Goal: Information Seeking & Learning: Learn about a topic

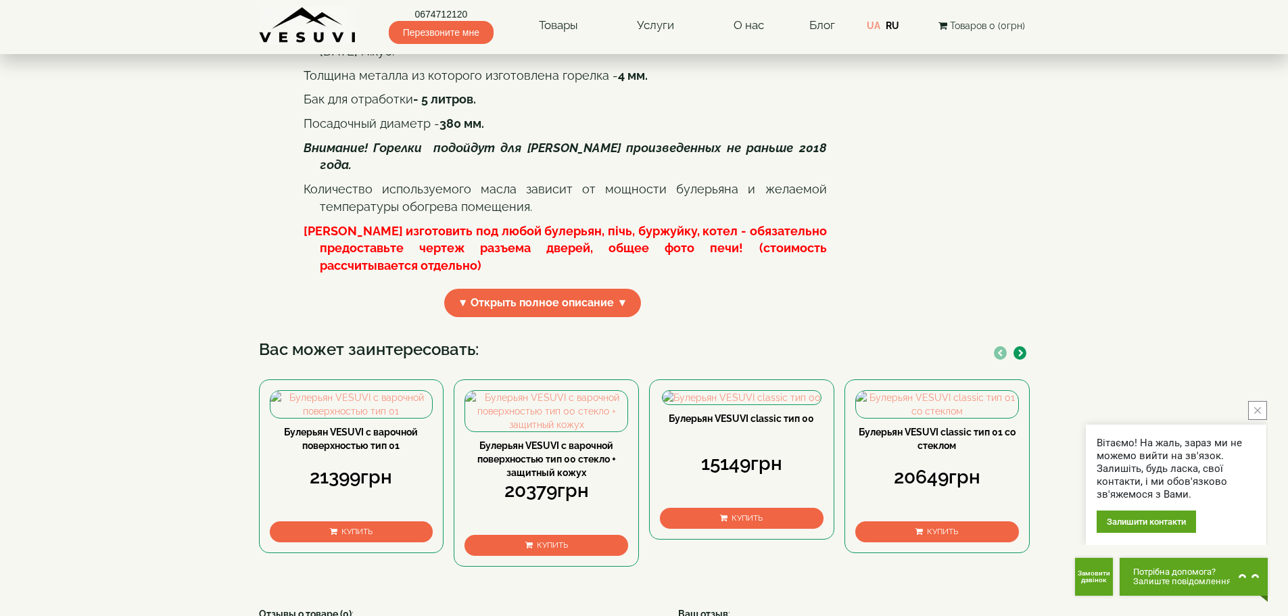
scroll to position [406, 0]
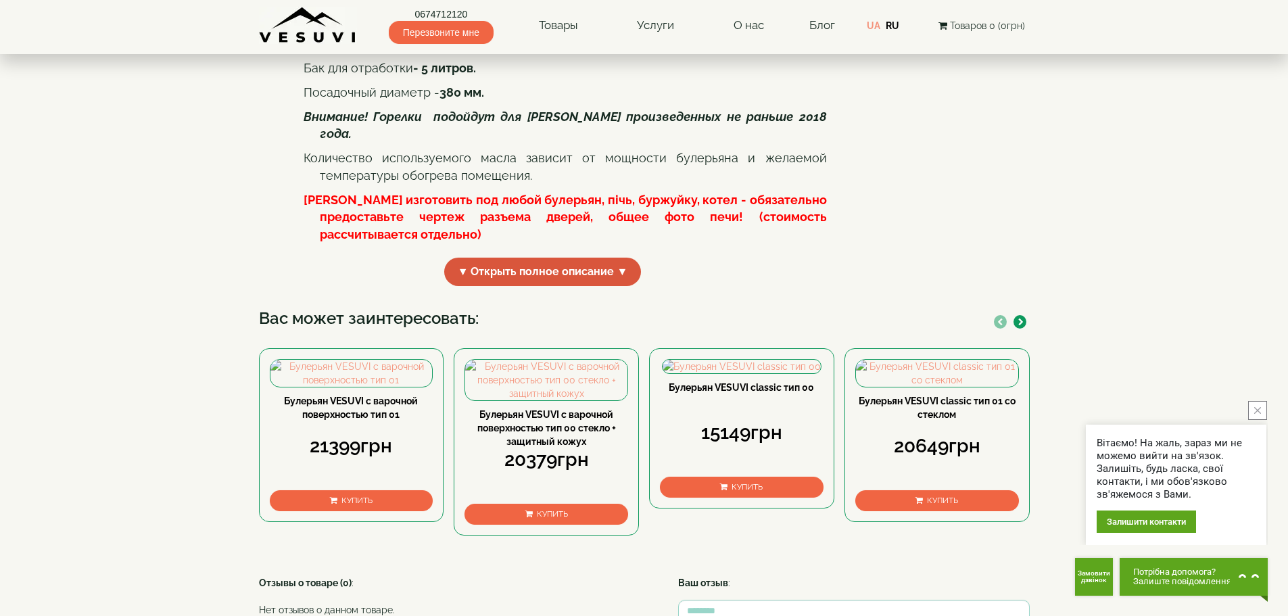
click at [624, 287] on span "▼ Открыть полное описание ▼" at bounding box center [542, 272] width 197 height 29
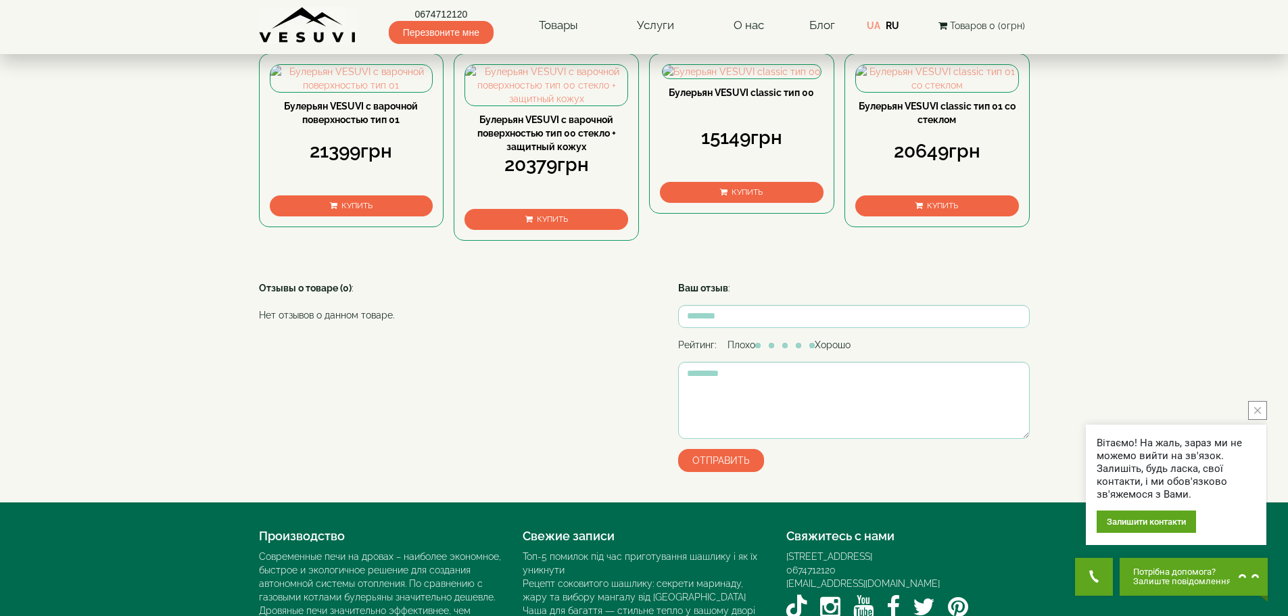
scroll to position [676, 0]
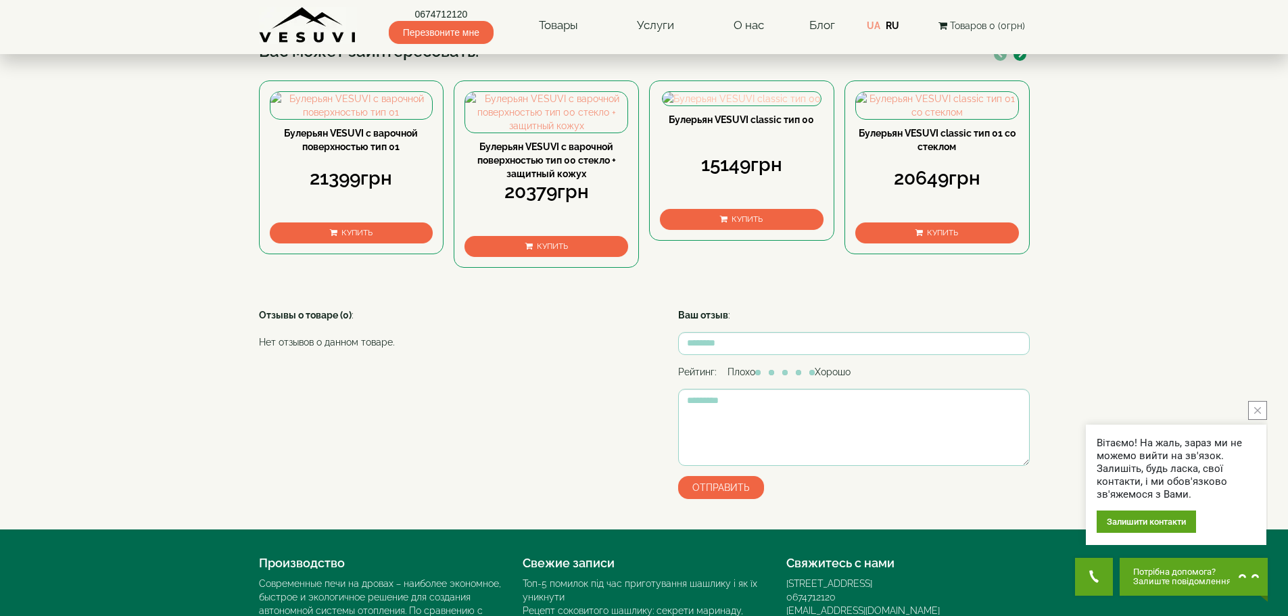
click at [740, 105] on img at bounding box center [742, 99] width 158 height 14
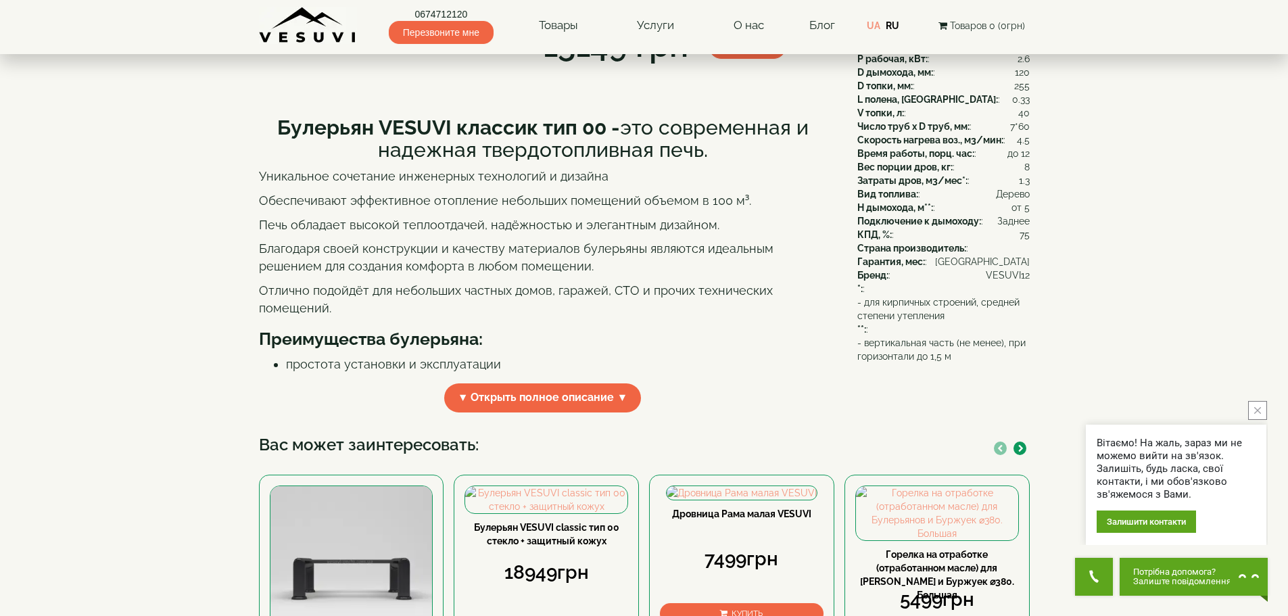
scroll to position [68, 0]
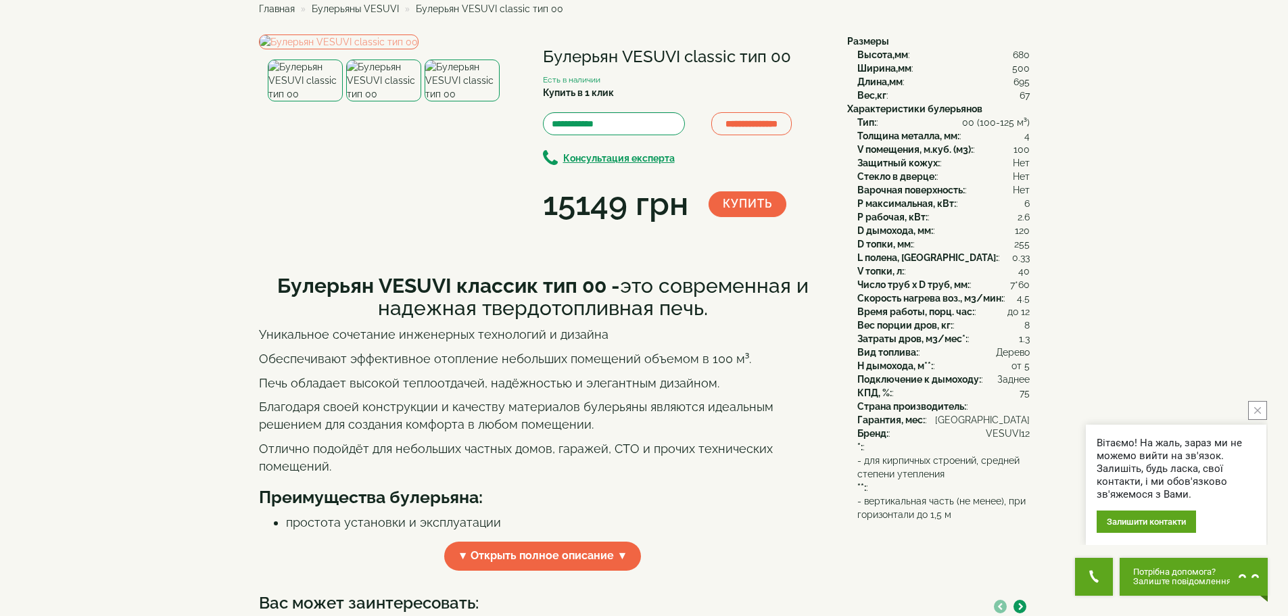
click at [385, 101] on img at bounding box center [383, 81] width 75 height 42
click at [457, 101] on img at bounding box center [462, 81] width 75 height 42
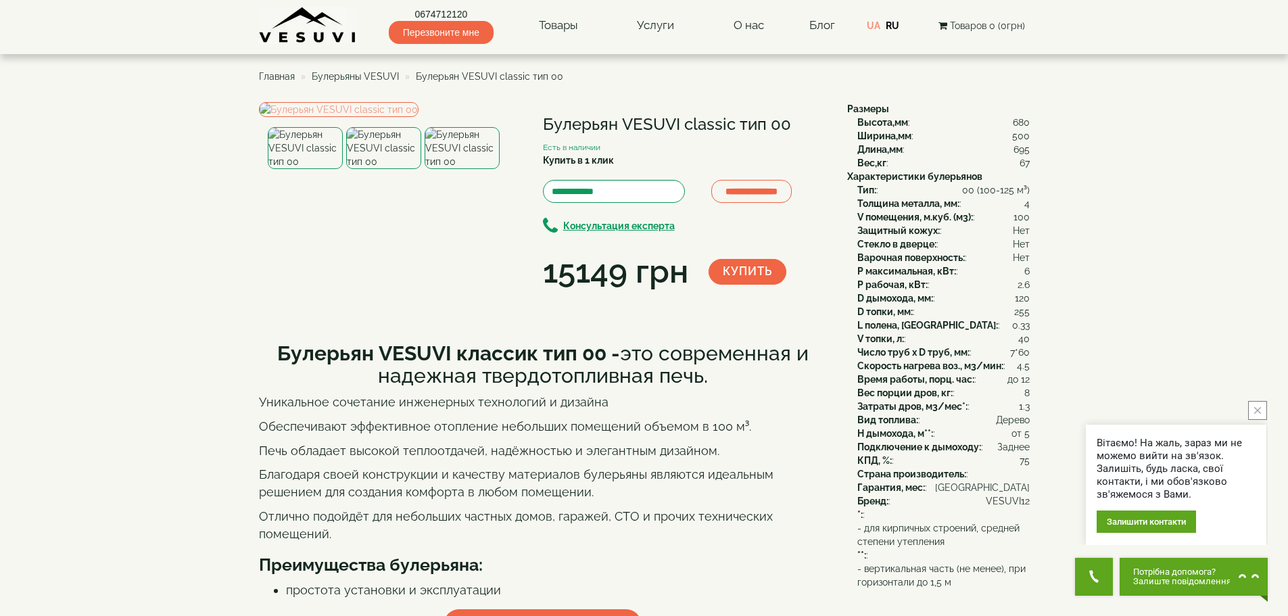
click at [360, 74] on span "Булерьяны VESUVI" at bounding box center [355, 76] width 87 height 11
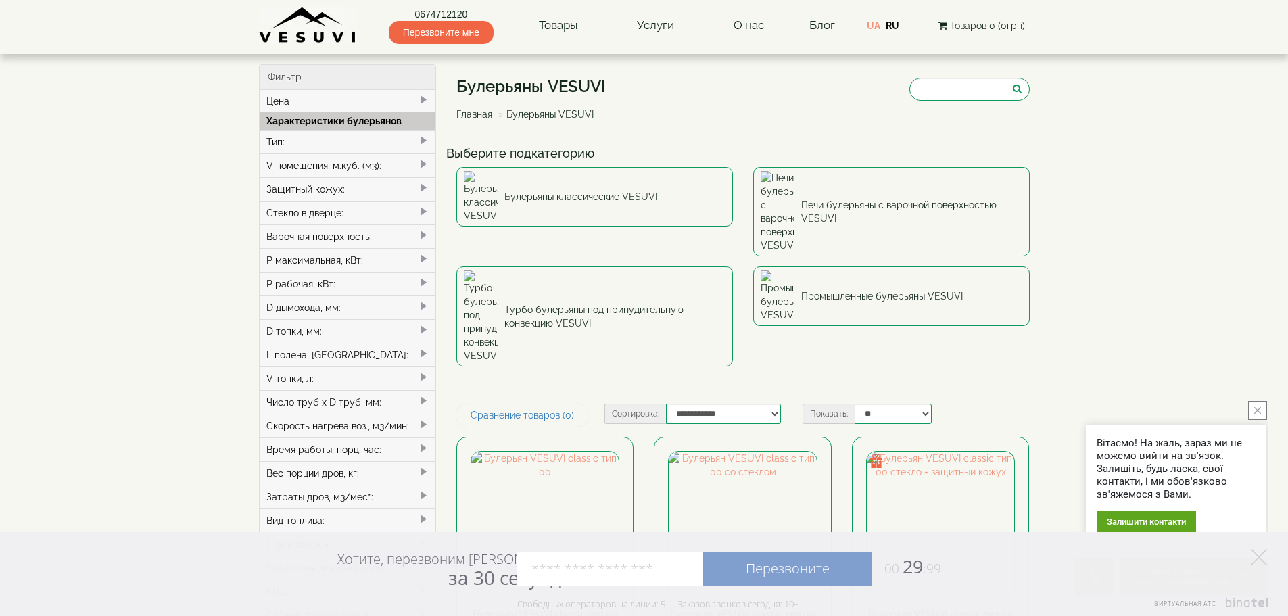
click at [422, 163] on span at bounding box center [423, 164] width 11 height 11
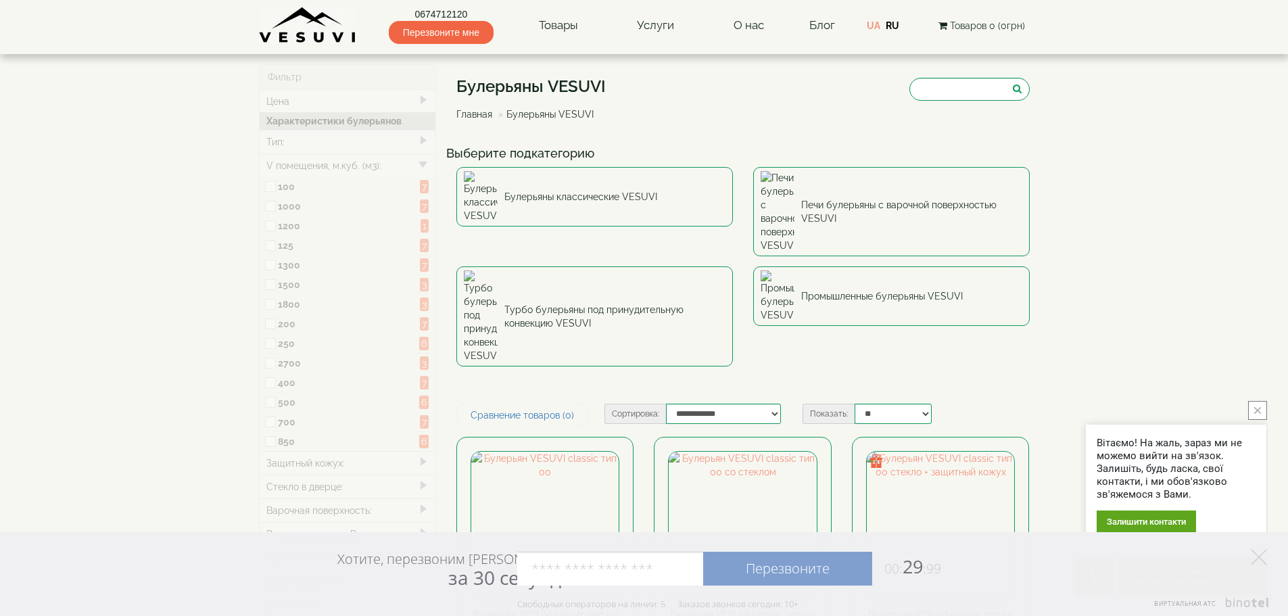
type input "*****"
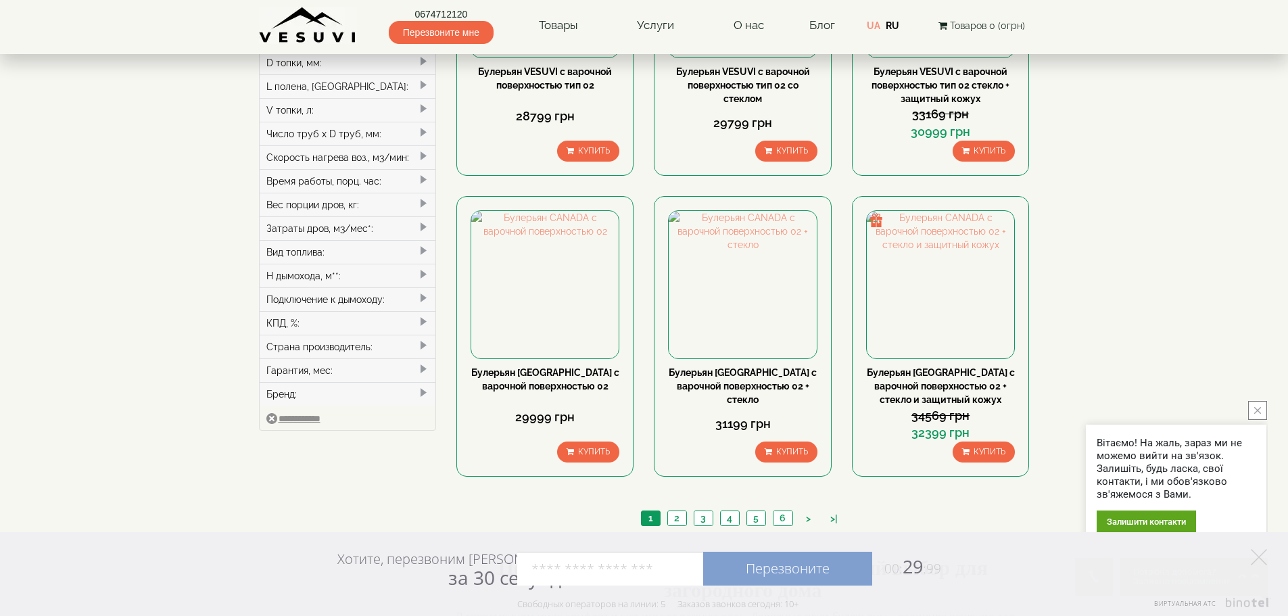
scroll to position [541, 0]
click at [678, 513] on link "2" at bounding box center [676, 520] width 19 height 14
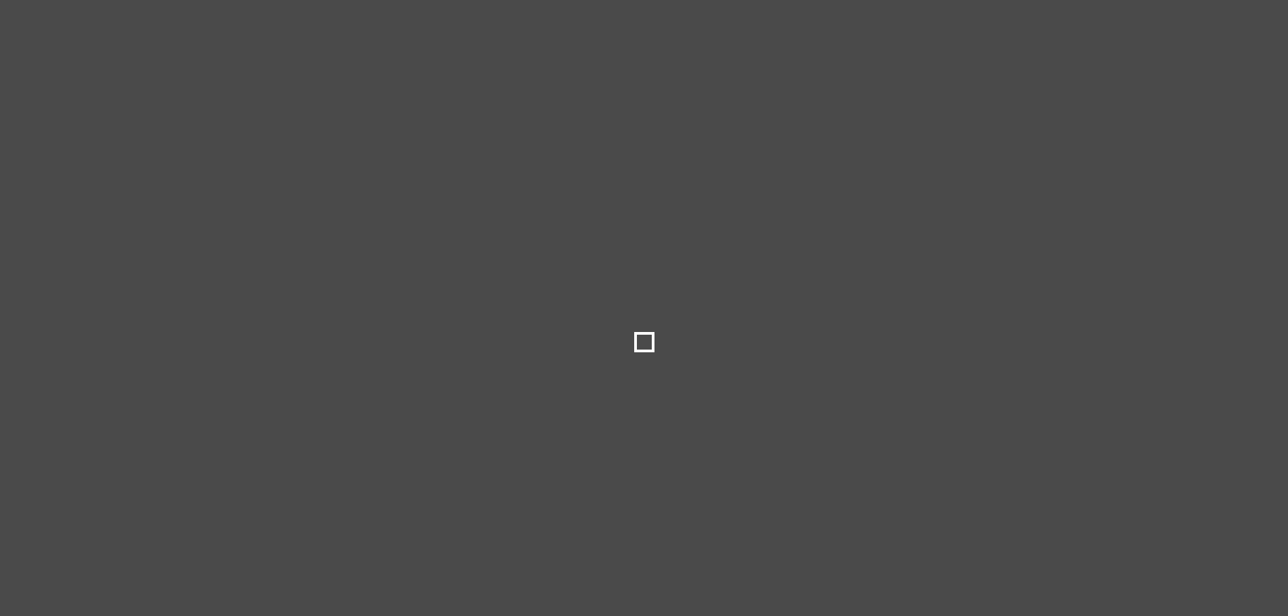
select select
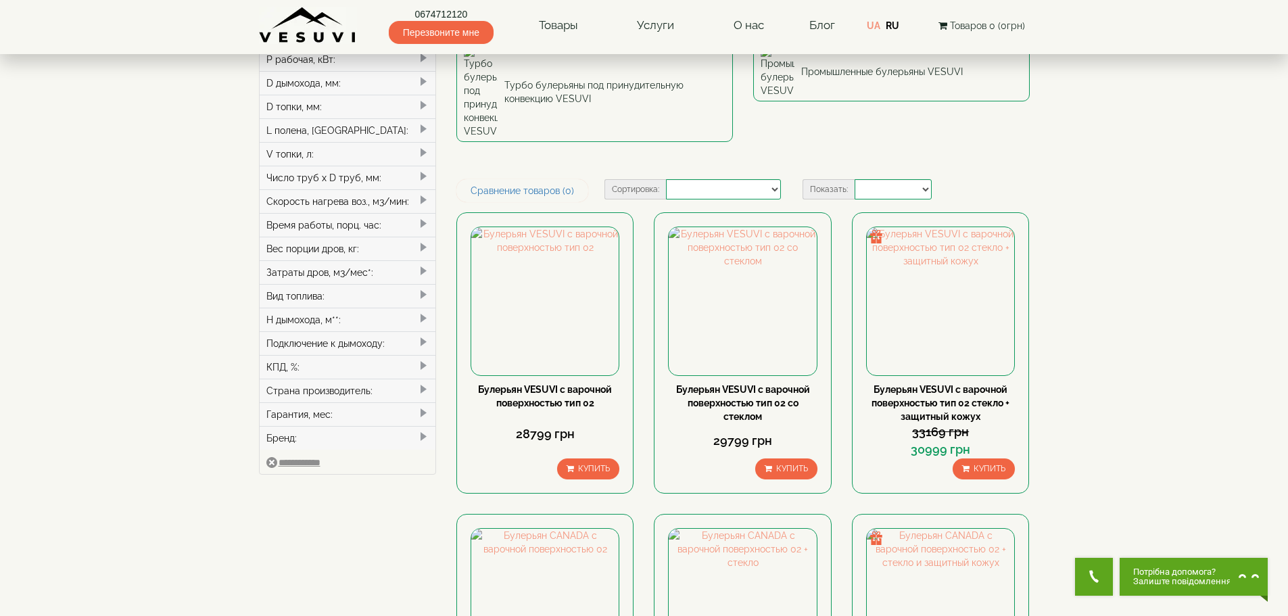
scroll to position [203, 0]
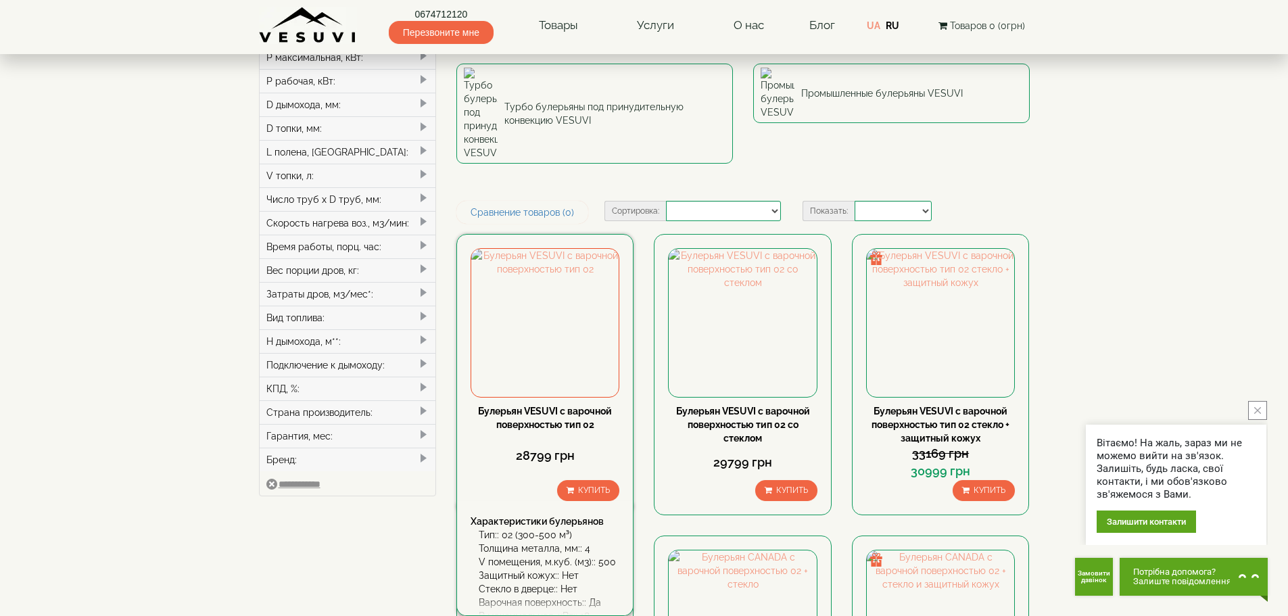
click at [547, 406] on link "Булерьян VESUVI с варочной поверхностью тип 02" at bounding box center [545, 418] width 134 height 24
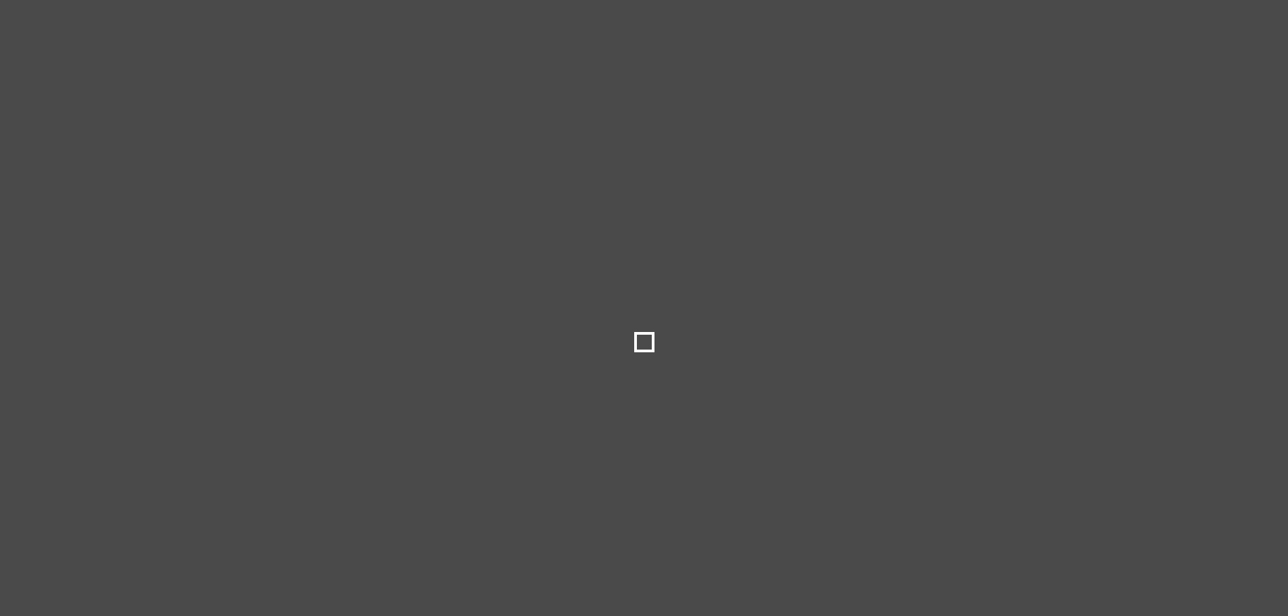
type input "*****"
